Goal: Find specific page/section: Find specific page/section

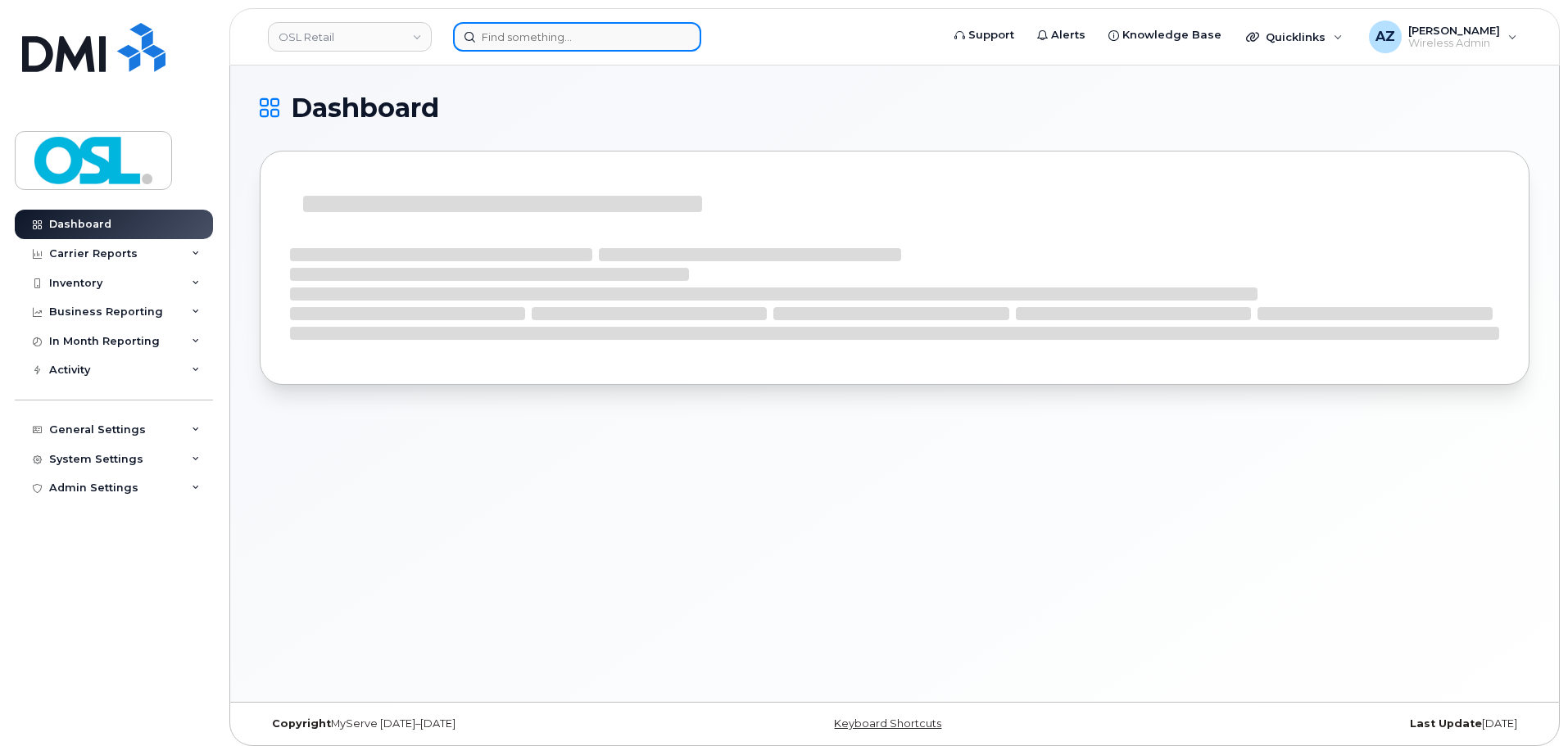
click at [549, 33] on input at bounding box center [577, 37] width 248 height 30
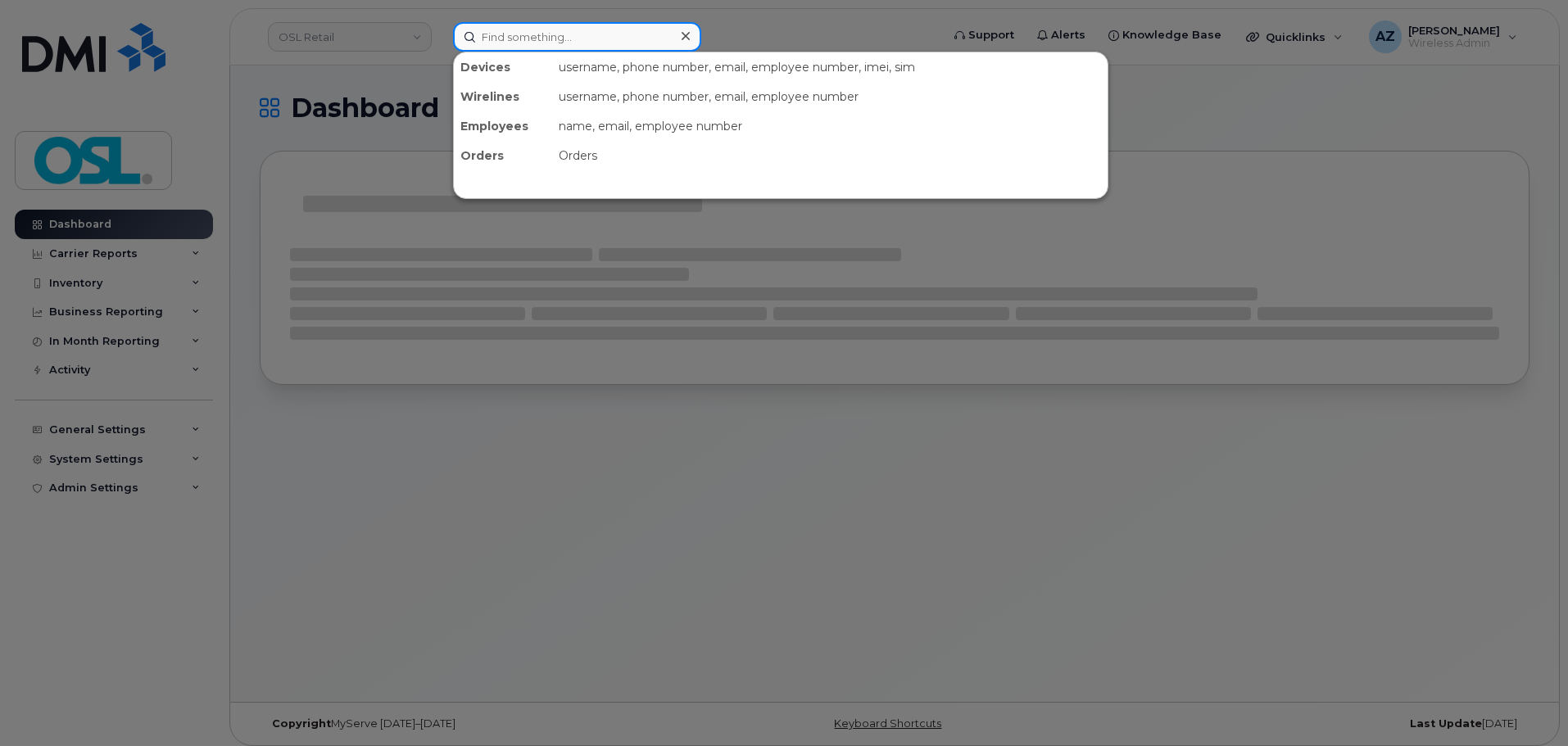
paste input "[PERSON_NAME]"
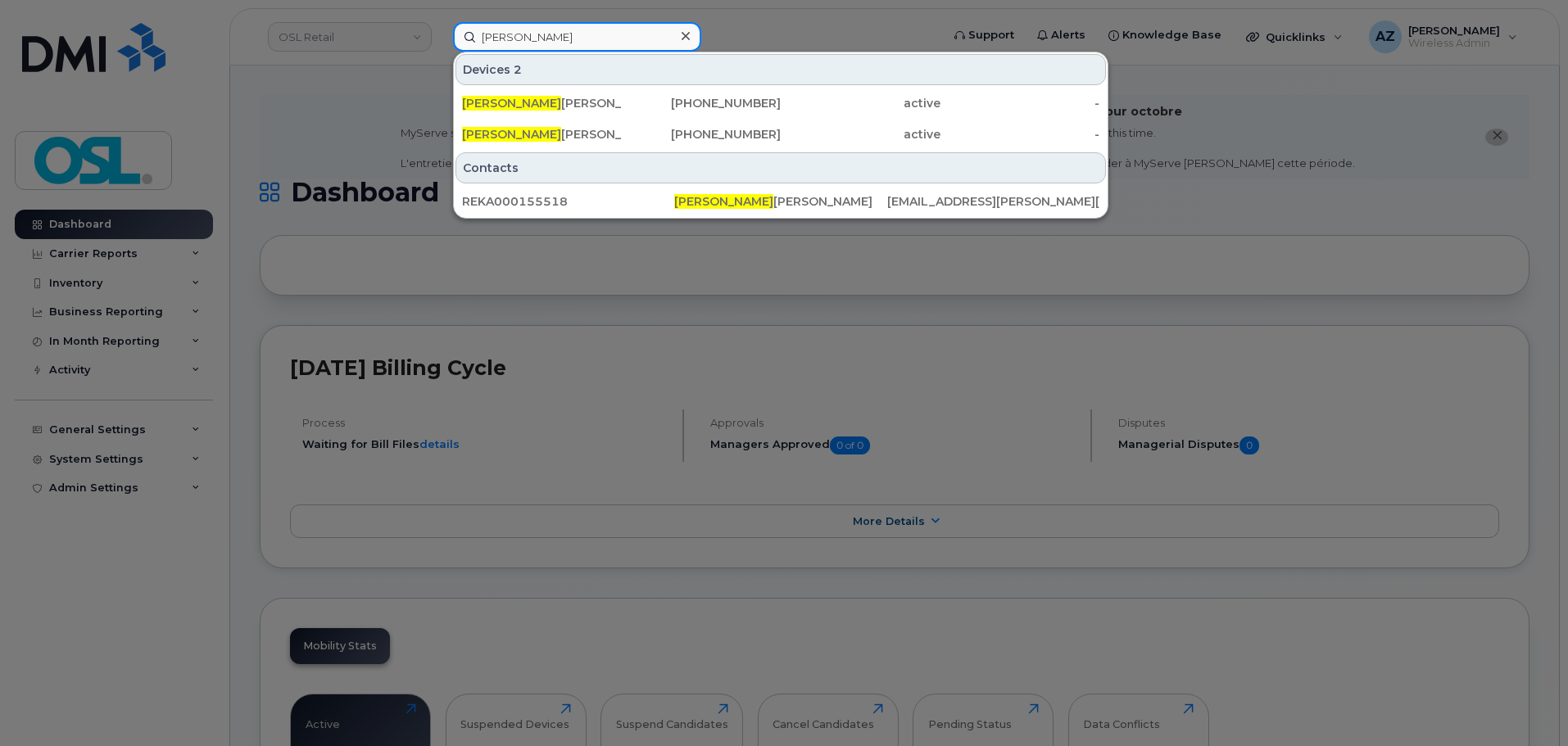
click at [611, 44] on input "[PERSON_NAME]" at bounding box center [577, 37] width 248 height 30
paste input "[PERSON_NAME]"
type input "[PERSON_NAME]"
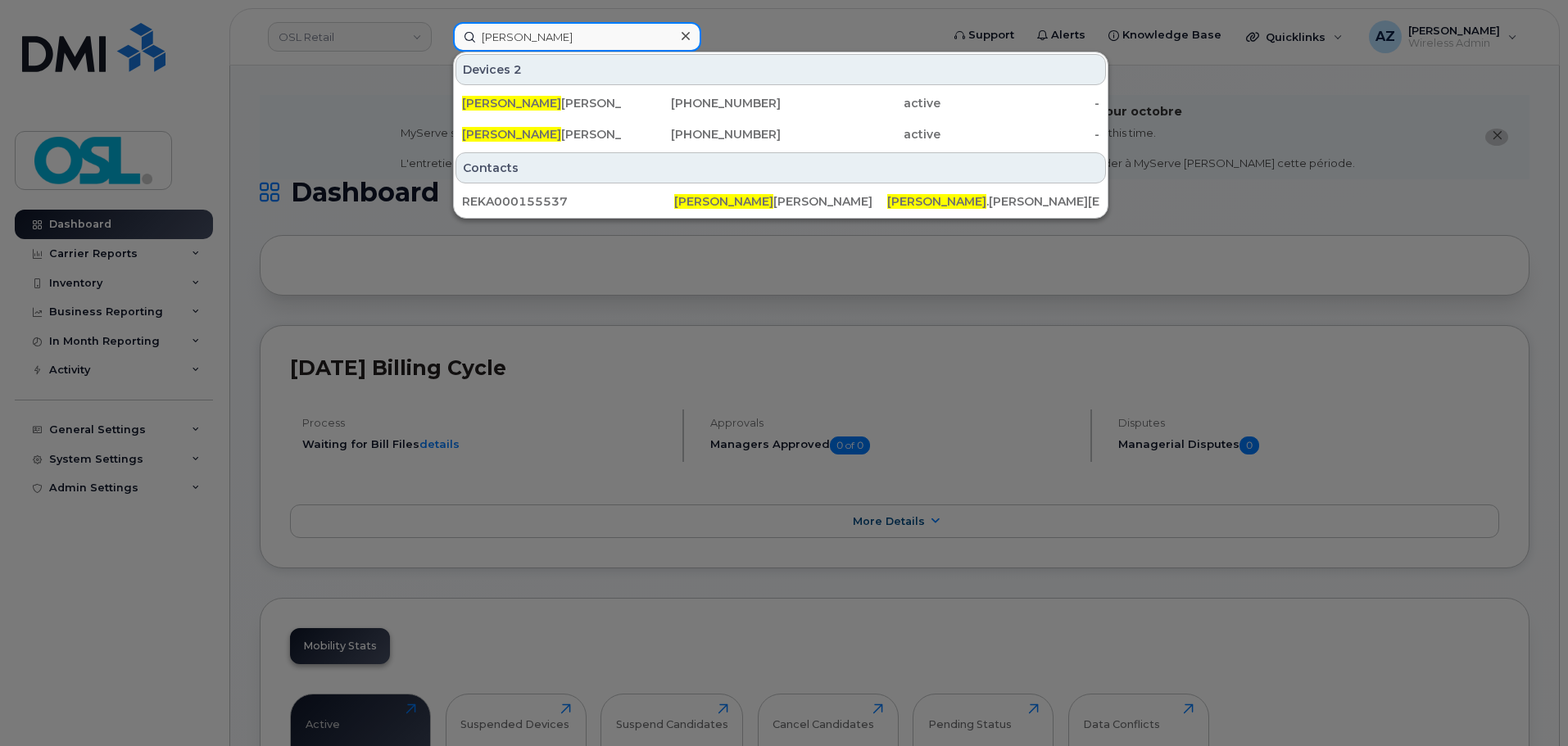
drag, startPoint x: 611, startPoint y: 44, endPoint x: 303, endPoint y: 49, distance: 308.0
click at [440, 49] on div "[PERSON_NAME] 2 [PERSON_NAME] [PERSON_NAME] [PHONE_NUMBER] active - [PERSON_NAM…" at bounding box center [691, 37] width 503 height 30
